Goal: Task Accomplishment & Management: Manage account settings

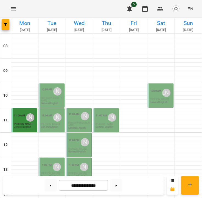
scroll to position [17, 0]
click at [49, 86] on div "10:00 AM" at bounding box center [46, 91] width 11 height 10
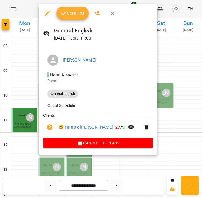
click at [77, 15] on span "Confirm" at bounding box center [73, 13] width 24 height 7
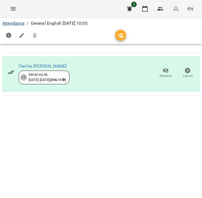
click at [17, 22] on link "Attendance" at bounding box center [13, 23] width 22 height 5
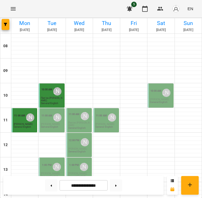
scroll to position [45, 0]
click at [57, 126] on p "General English" at bounding box center [49, 127] width 17 height 2
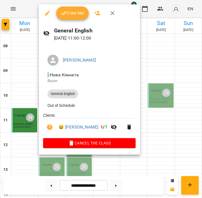
click at [71, 12] on span "Confirm" at bounding box center [73, 13] width 24 height 7
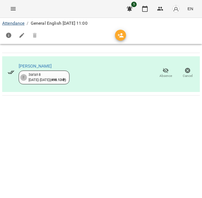
click at [22, 23] on link "Attendance" at bounding box center [13, 23] width 22 height 5
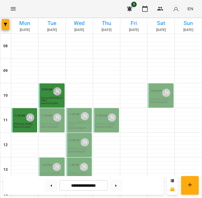
scroll to position [75, 0]
click at [51, 123] on p "[PERSON_NAME]" at bounding box center [52, 124] width 22 height 2
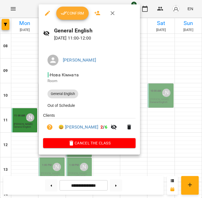
click at [70, 14] on span "Confirm" at bounding box center [73, 13] width 24 height 7
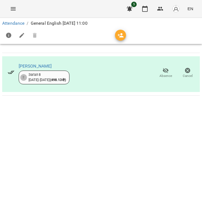
click at [19, 23] on link "Attendance" at bounding box center [13, 23] width 22 height 5
